Goal: Check status: Check status

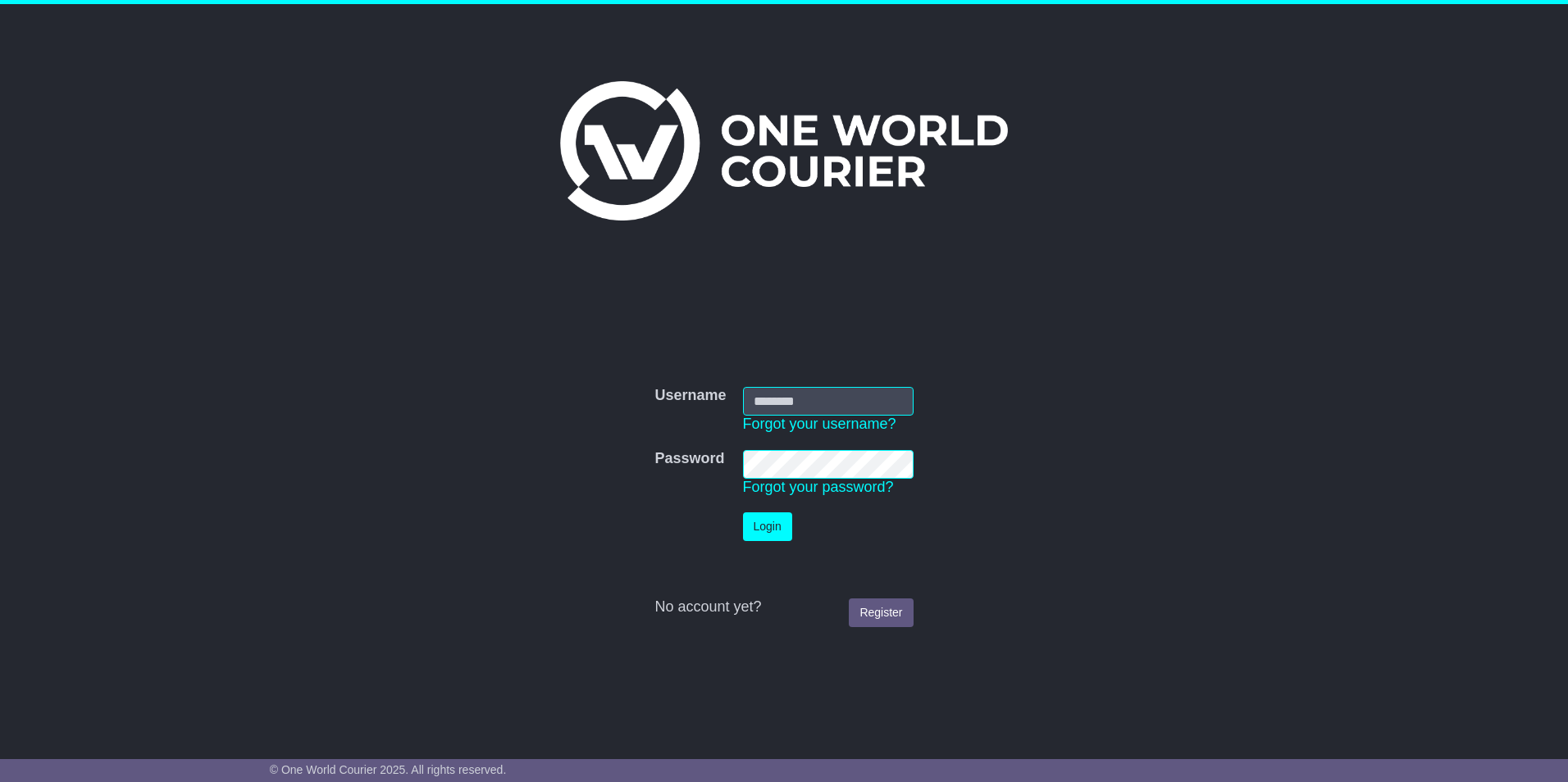
type input "**********"
click at [764, 529] on button "Login" at bounding box center [767, 526] width 49 height 28
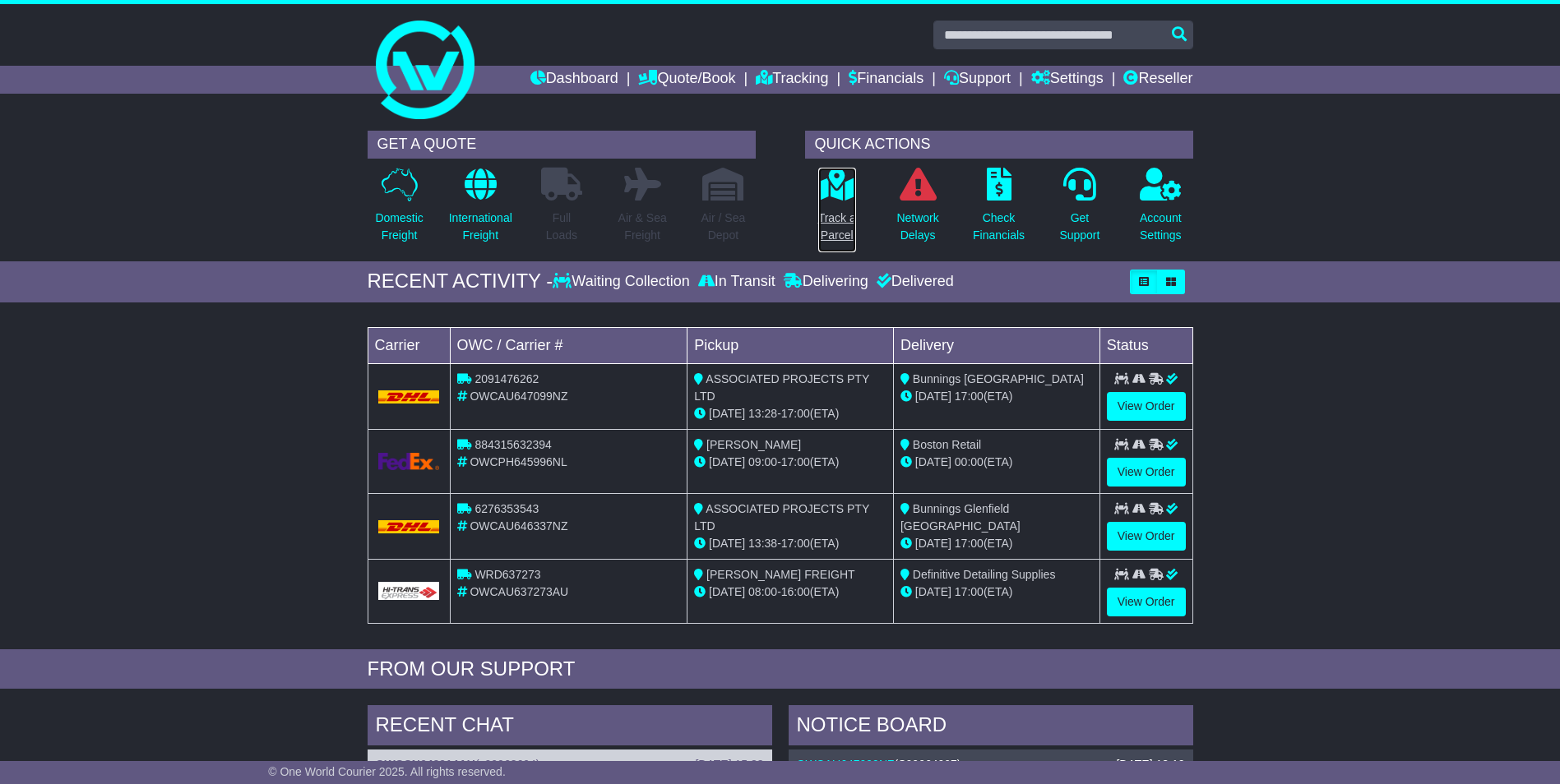
click at [837, 212] on p "Track a Parcel" at bounding box center [837, 226] width 38 height 34
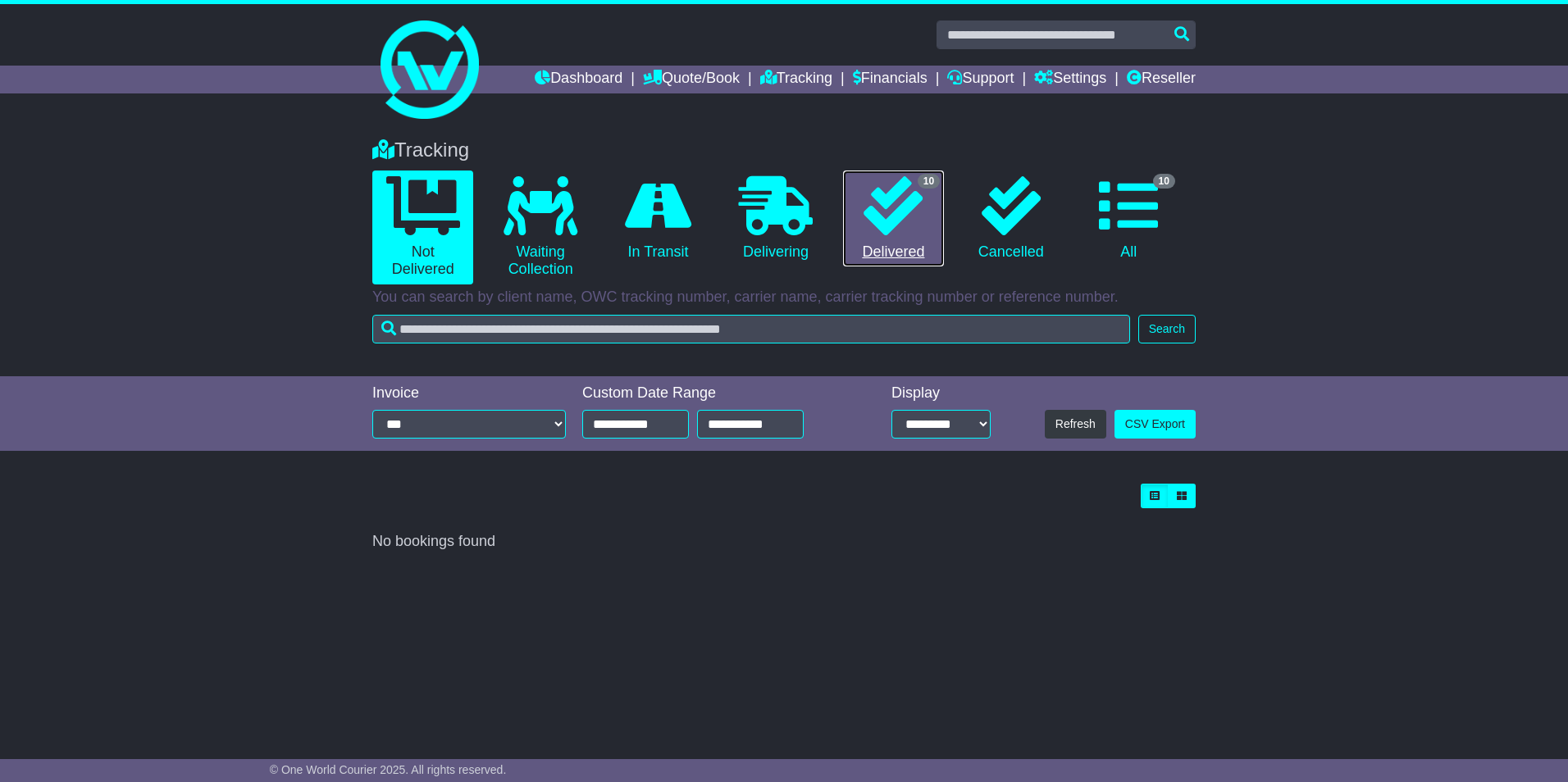
click at [905, 225] on icon at bounding box center [893, 205] width 59 height 59
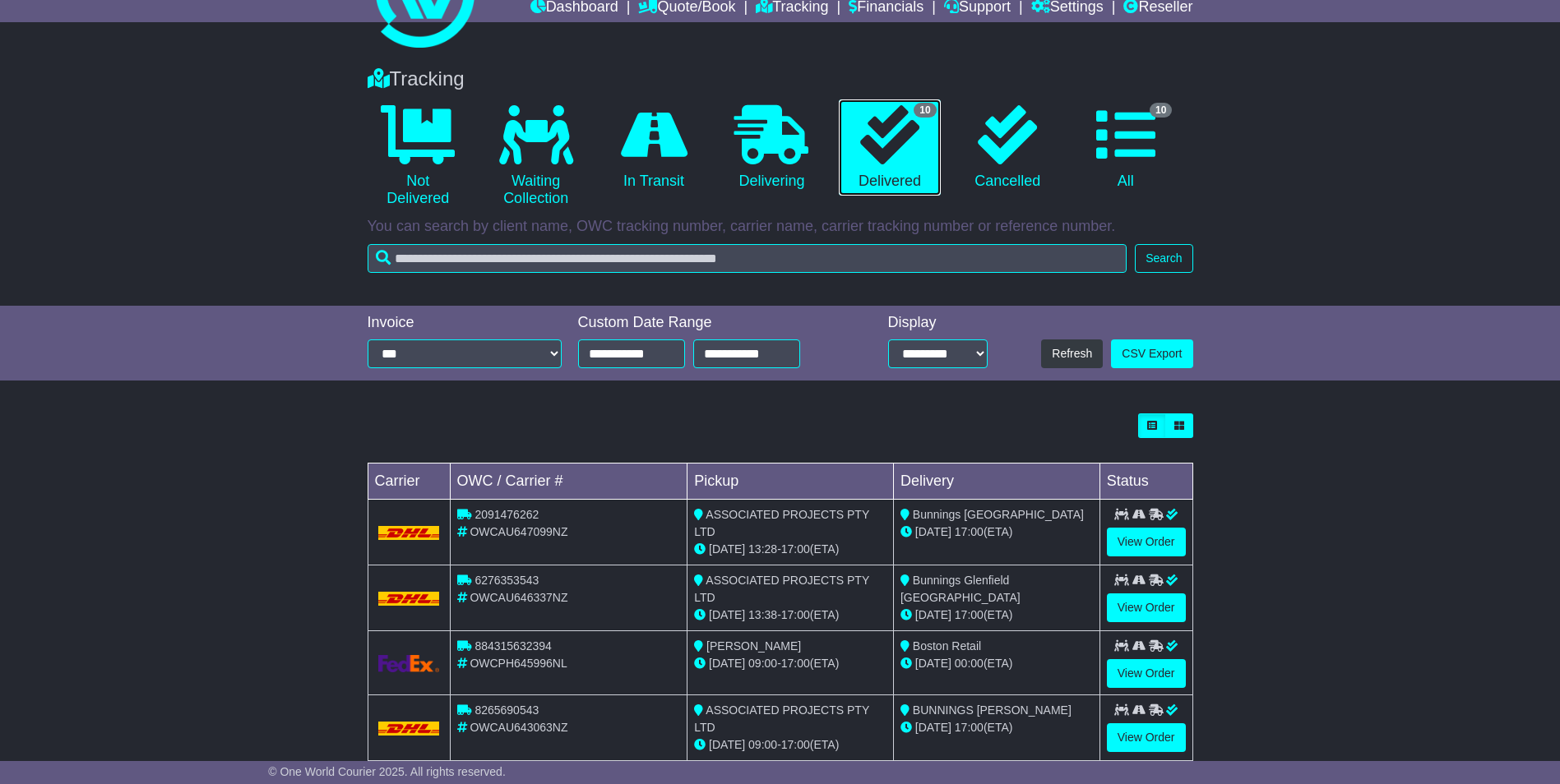
scroll to position [165, 0]
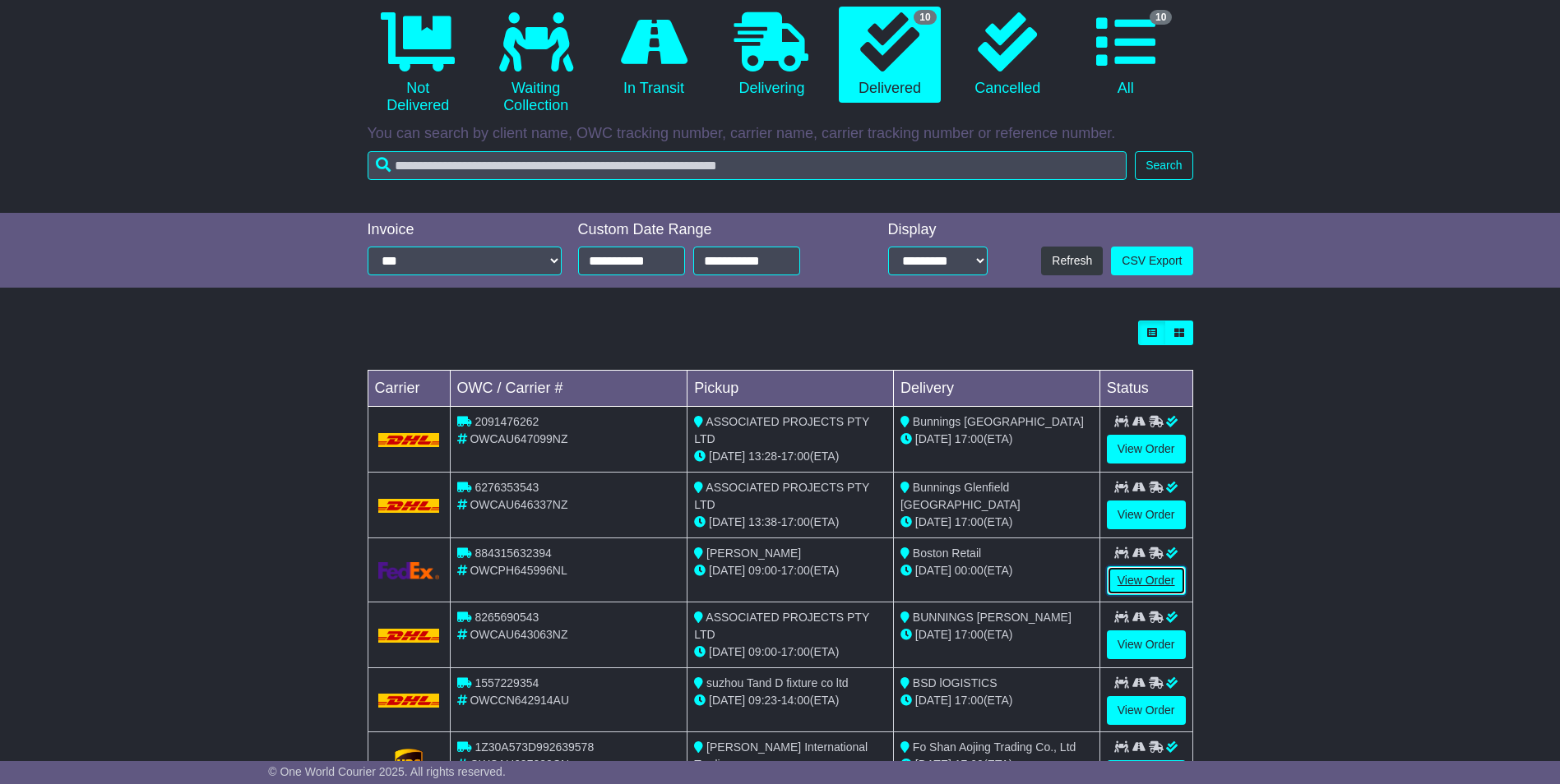
click at [1139, 578] on link "View Order" at bounding box center [1146, 580] width 79 height 28
